Goal: Transaction & Acquisition: Purchase product/service

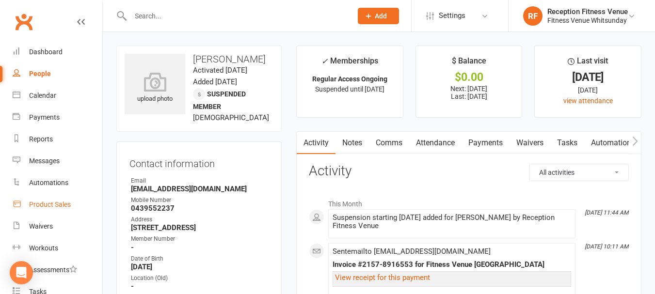
click at [38, 208] on link "Product Sales" at bounding box center [58, 205] width 90 height 22
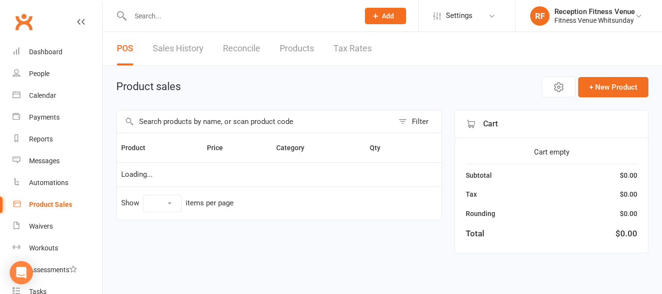
select select "100"
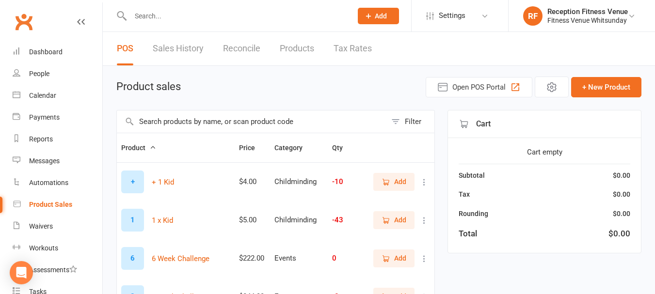
click at [283, 121] on input "text" at bounding box center [252, 122] width 270 height 22
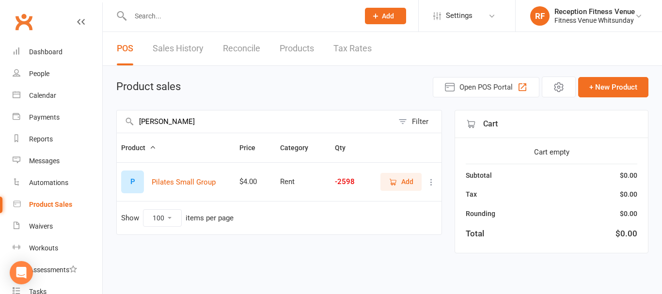
type input "pilat"
click at [399, 182] on span "Add" at bounding box center [401, 181] width 25 height 11
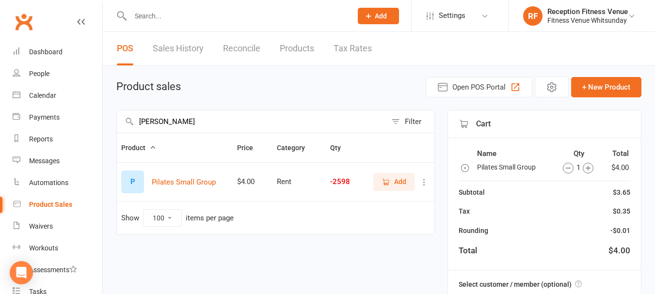
click at [590, 167] on icon "button" at bounding box center [588, 168] width 11 height 11
click at [590, 167] on div "2" at bounding box center [578, 168] width 48 height 12
click at [590, 167] on div "3" at bounding box center [574, 168] width 47 height 12
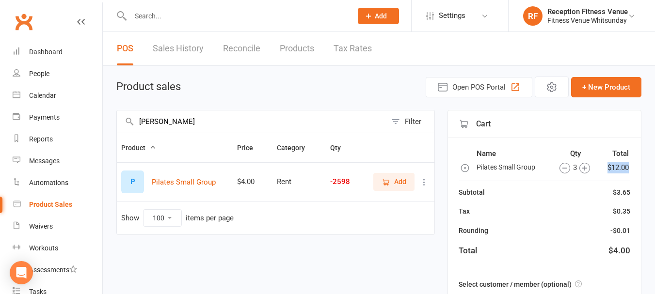
click at [585, 167] on icon "button" at bounding box center [584, 168] width 5 height 5
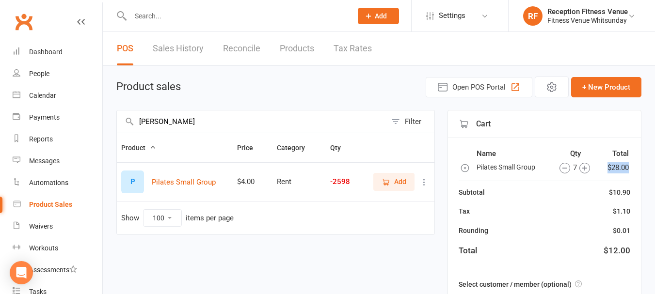
click at [585, 167] on icon "button" at bounding box center [584, 168] width 5 height 5
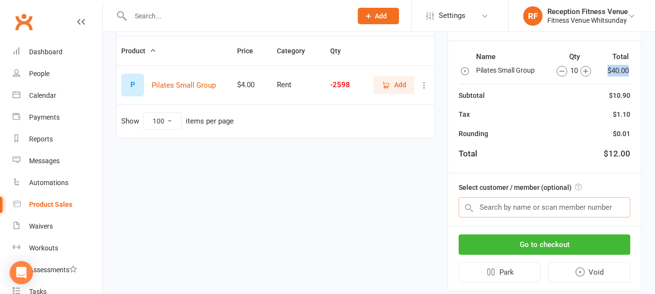
click at [490, 210] on input "text" at bounding box center [545, 207] width 172 height 20
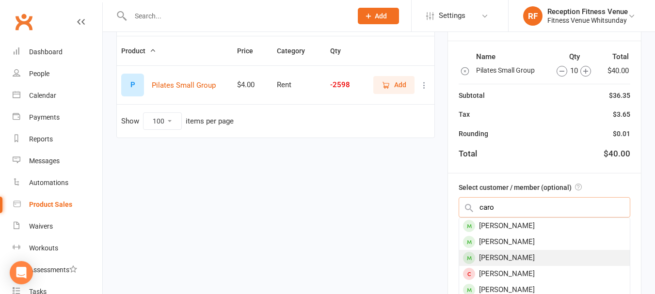
type input "caro"
click at [491, 253] on div "[PERSON_NAME]" at bounding box center [544, 258] width 171 height 16
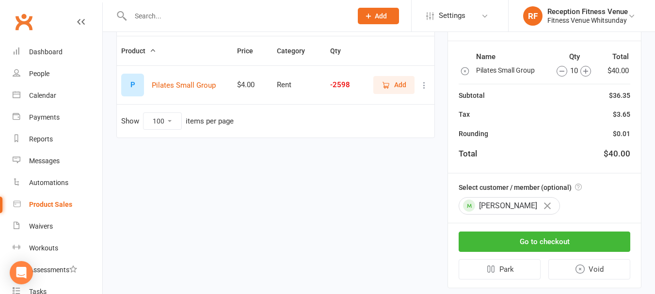
click at [540, 204] on button "button" at bounding box center [547, 206] width 16 height 16
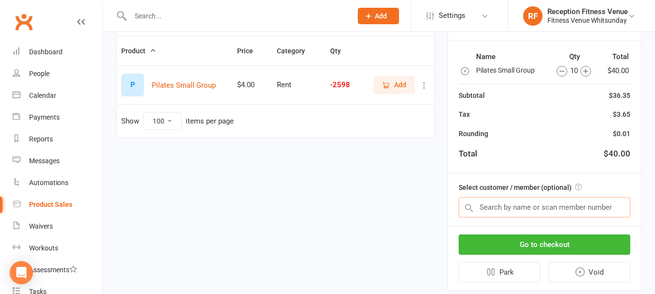
click at [518, 211] on input "text" at bounding box center [545, 207] width 172 height 20
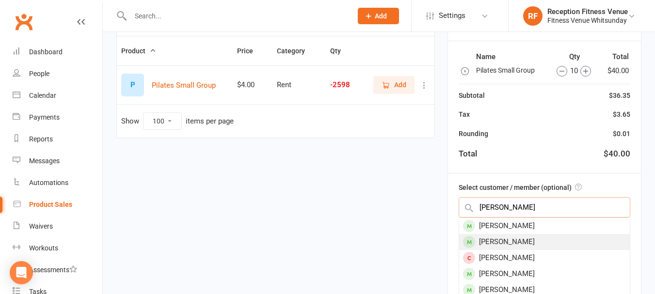
type input "[PERSON_NAME]"
click at [504, 238] on div "[PERSON_NAME]" at bounding box center [544, 242] width 171 height 16
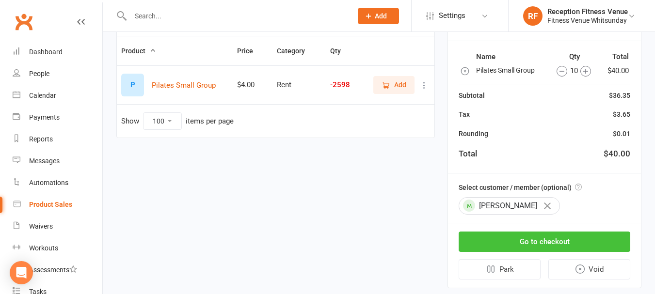
click at [522, 244] on button "Go to checkout" at bounding box center [545, 242] width 172 height 20
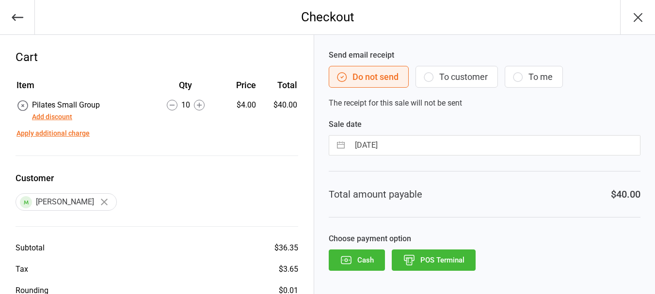
click at [476, 80] on button "To customer" at bounding box center [456, 77] width 82 height 22
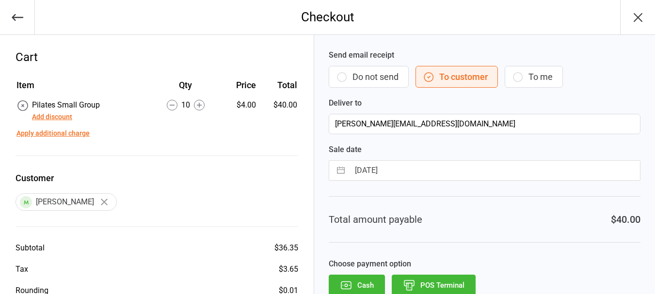
scroll to position [48, 0]
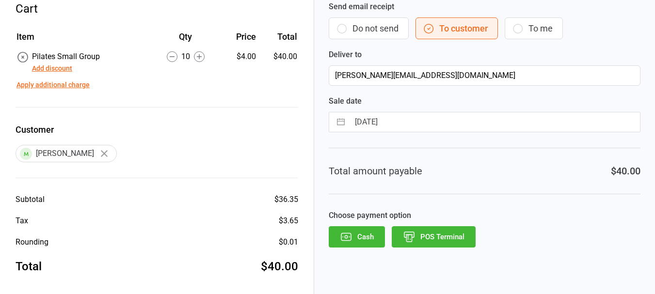
click at [365, 238] on button "Cash" at bounding box center [357, 236] width 56 height 21
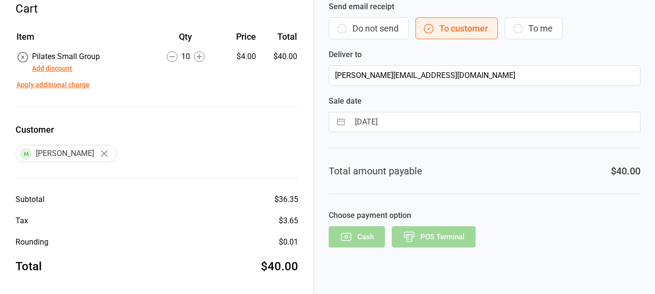
scroll to position [25, 0]
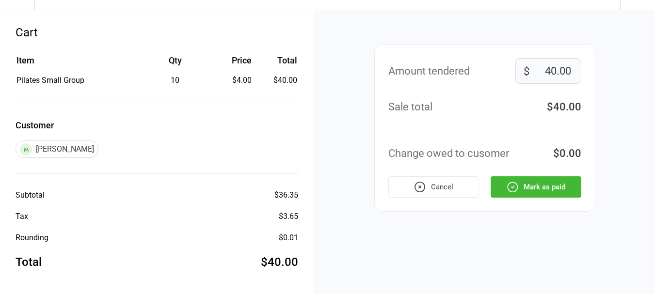
click at [565, 182] on button "Mark as paid" at bounding box center [536, 186] width 91 height 21
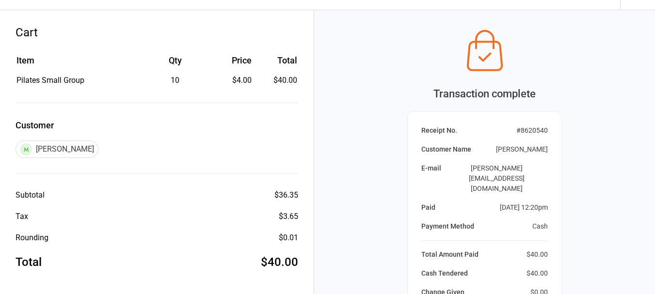
scroll to position [158, 0]
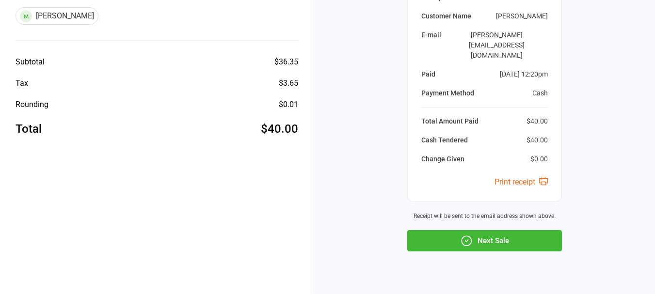
click at [503, 230] on button "Next Sale" at bounding box center [484, 240] width 155 height 21
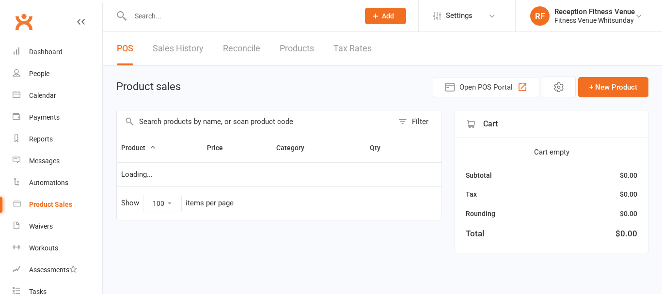
select select "100"
click at [176, 17] on input "text" at bounding box center [239, 16] width 225 height 14
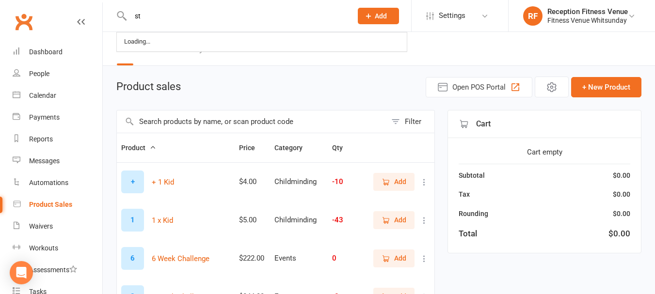
type input "s"
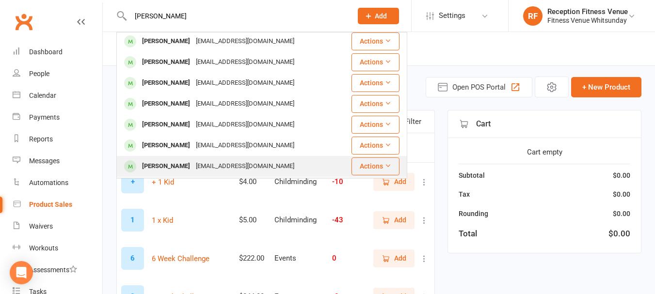
scroll to position [145, 0]
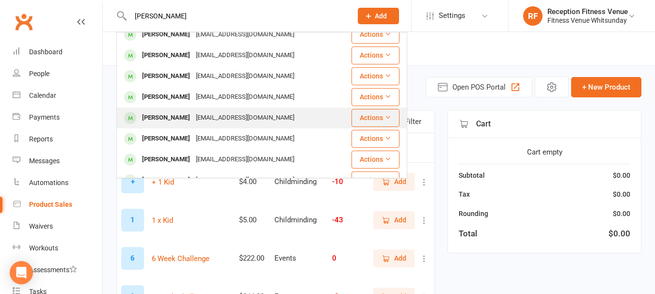
type input "[PERSON_NAME]"
click at [183, 111] on div "[PERSON_NAME]" at bounding box center [166, 118] width 54 height 14
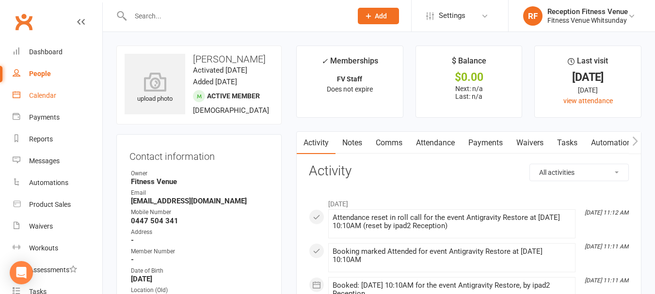
click at [42, 97] on div "Calendar" at bounding box center [42, 96] width 27 height 8
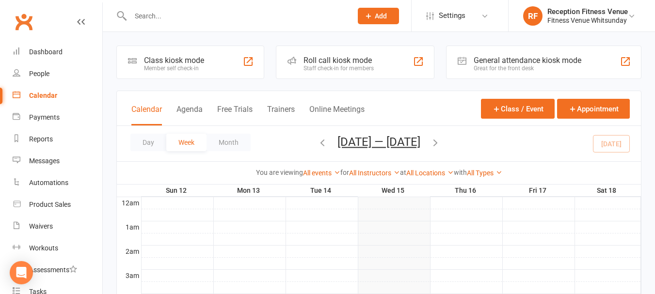
click at [540, 59] on div "General attendance kiosk mode" at bounding box center [528, 60] width 108 height 9
